Goal: Information Seeking & Learning: Find specific page/section

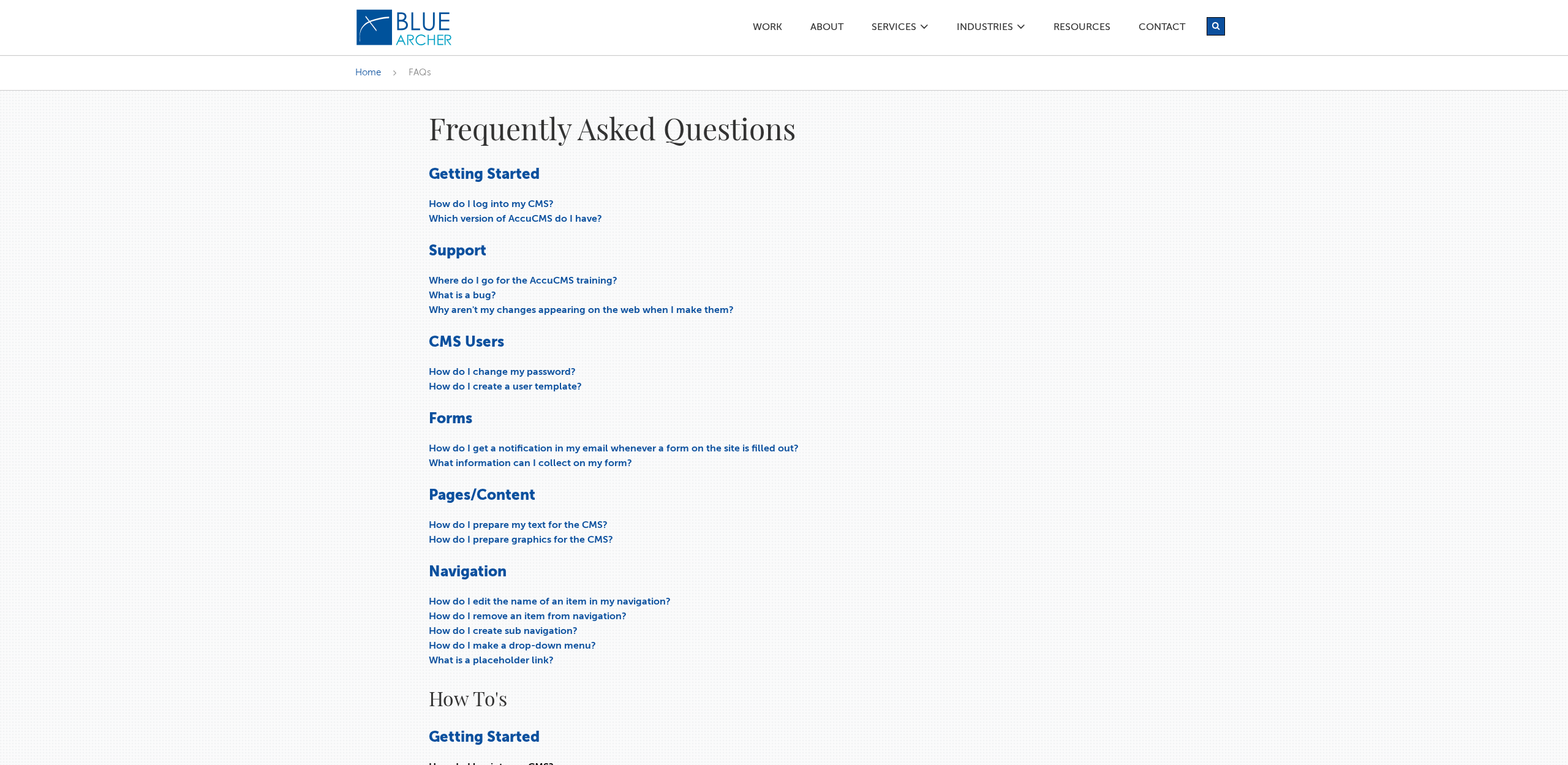
click at [1212, 27] on icon "submit" at bounding box center [1215, 26] width 7 height 8
type input "adding button"
click at [1216, 27] on button "submit" at bounding box center [1215, 26] width 19 height 19
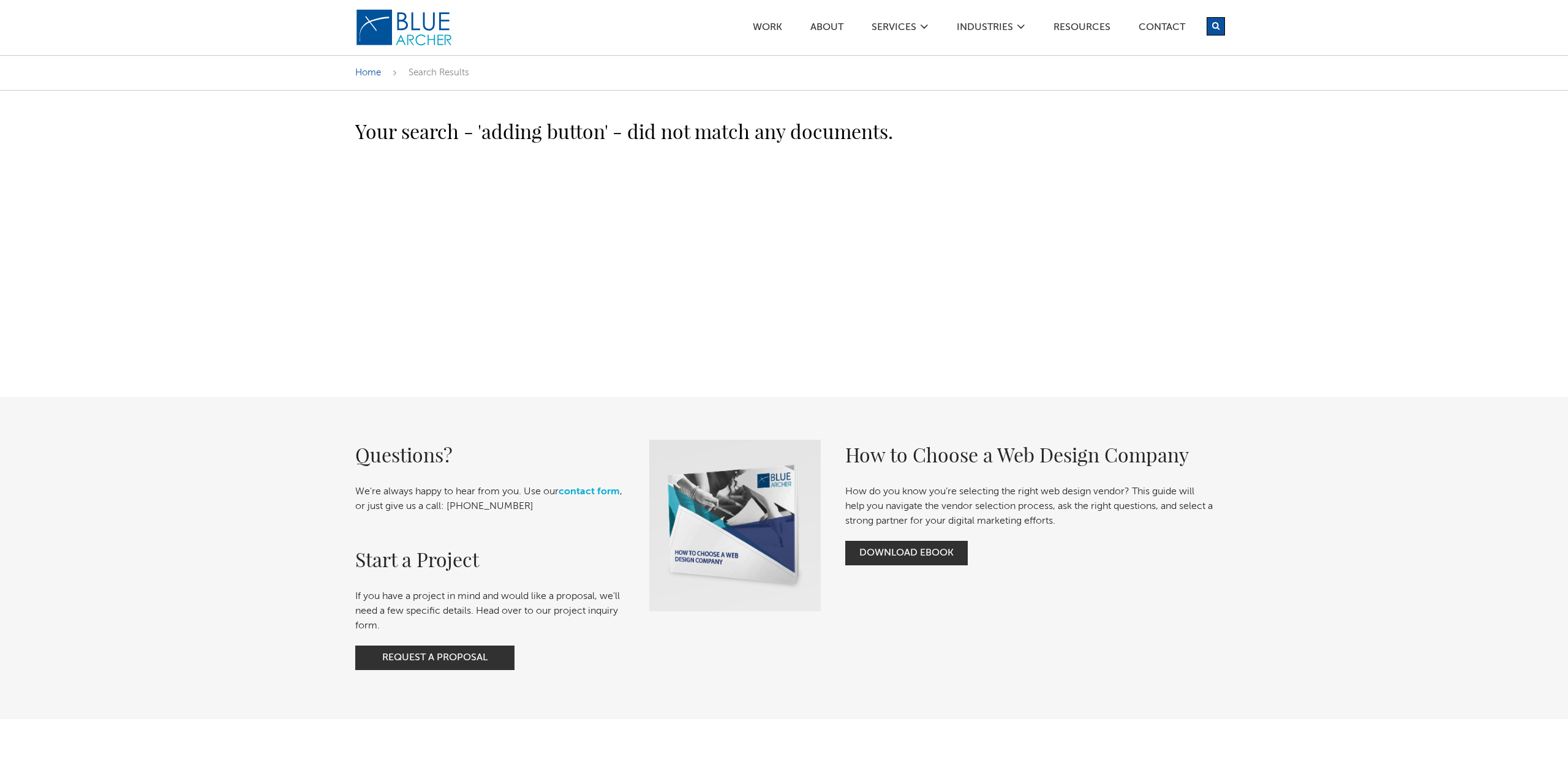
click at [1229, 20] on header "Menu Search Work ABOUT SERVICES Digital Strategy Marketing Web Design & Develop…" at bounding box center [784, 27] width 1568 height 55
click at [1222, 27] on button "submit" at bounding box center [1215, 26] width 19 height 19
type input "add buttons to product page"
click at [1216, 27] on button "submit" at bounding box center [1215, 26] width 19 height 19
